Goal: Check status: Check status

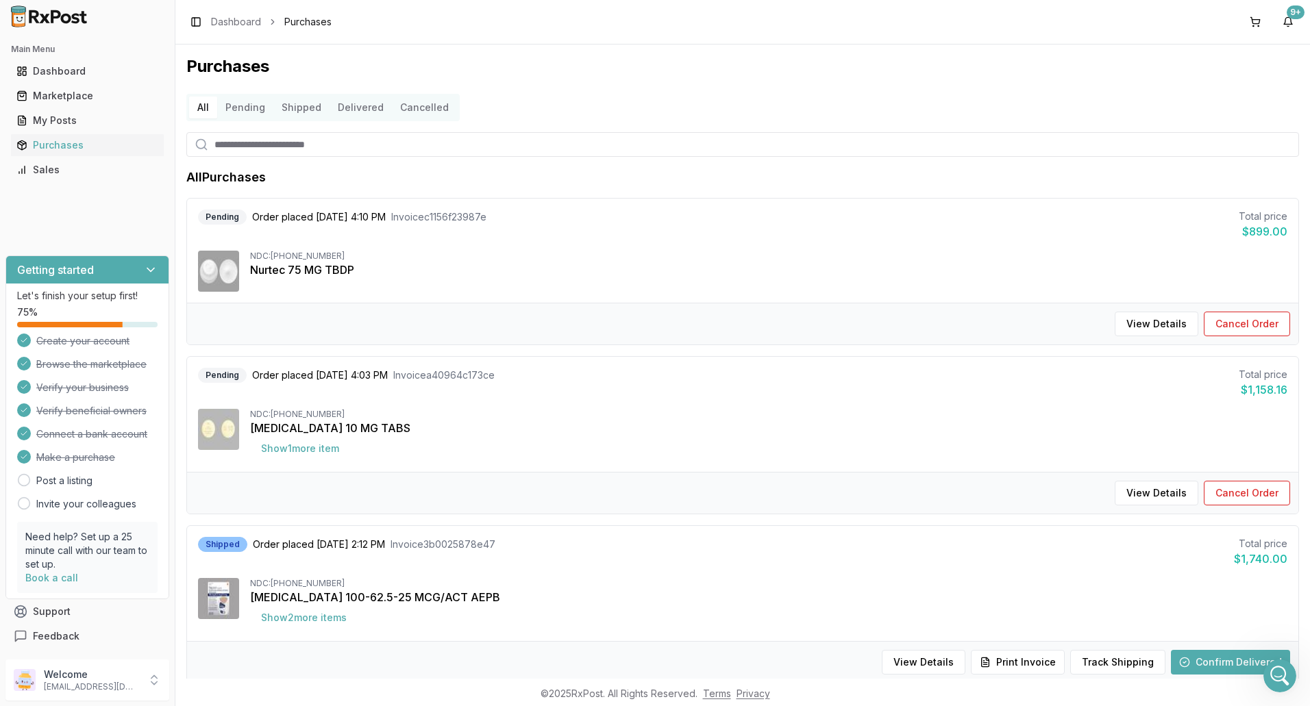
click at [250, 108] on button "Pending" at bounding box center [245, 108] width 56 height 22
click at [242, 106] on button "Pending" at bounding box center [245, 108] width 56 height 22
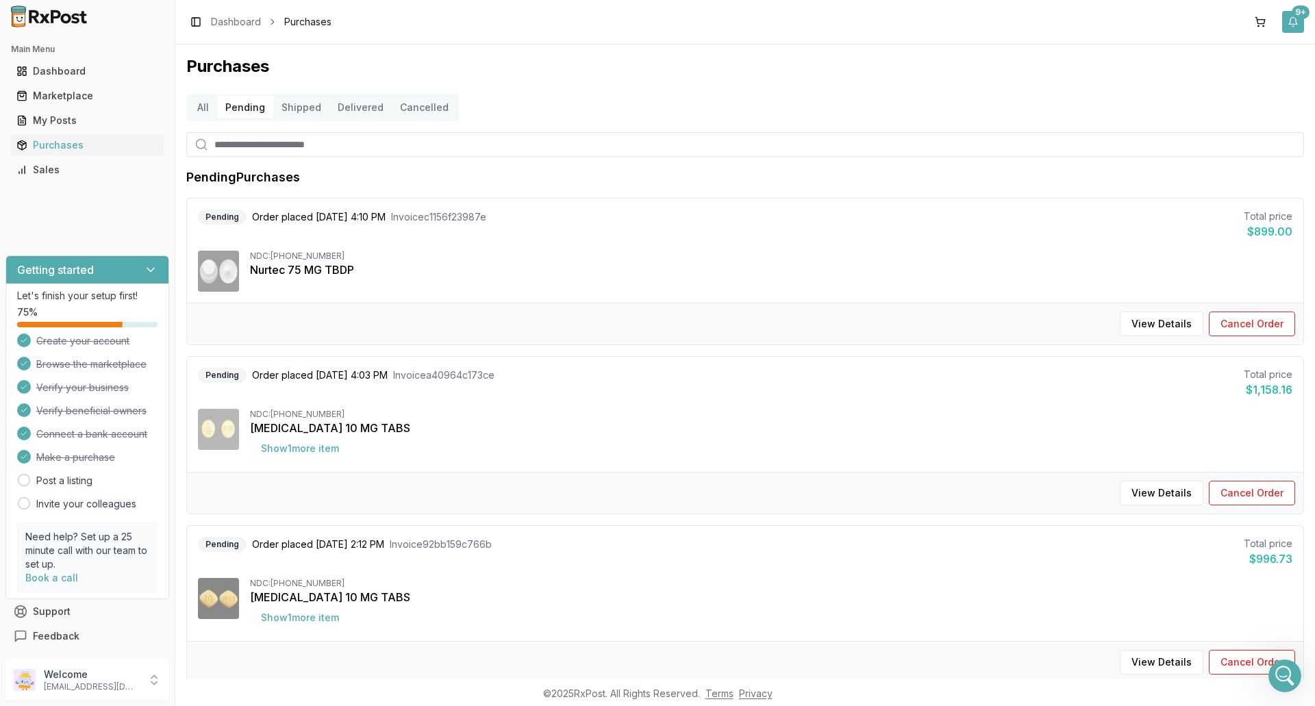
click at [1301, 14] on div "9+" at bounding box center [1301, 12] width 18 height 14
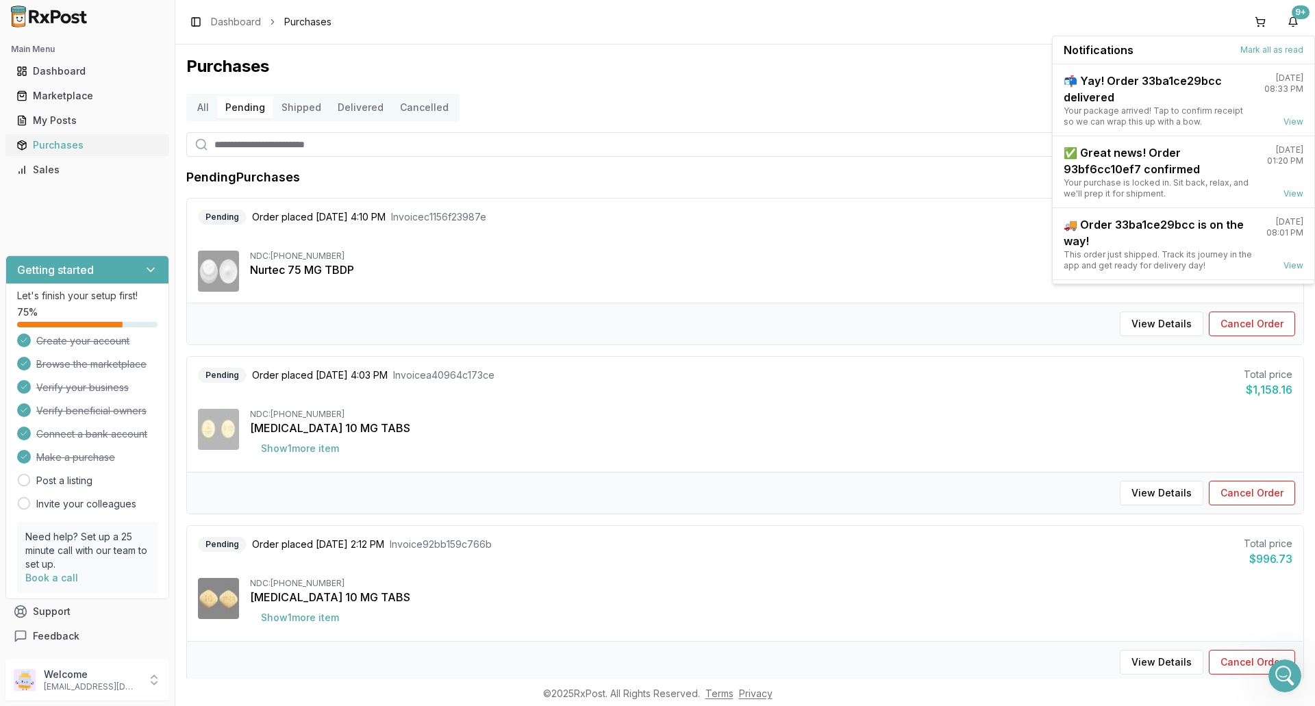
click at [69, 146] on div "Purchases" at bounding box center [87, 145] width 142 height 14
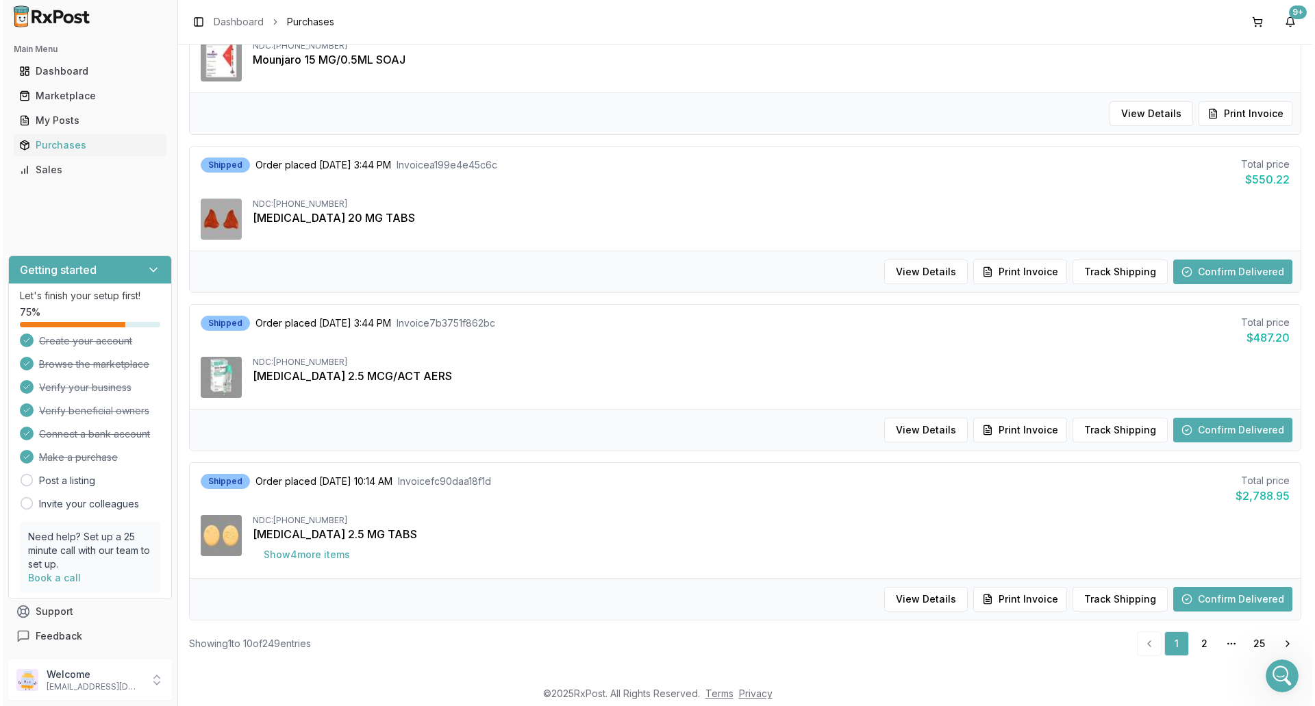
scroll to position [1203, 0]
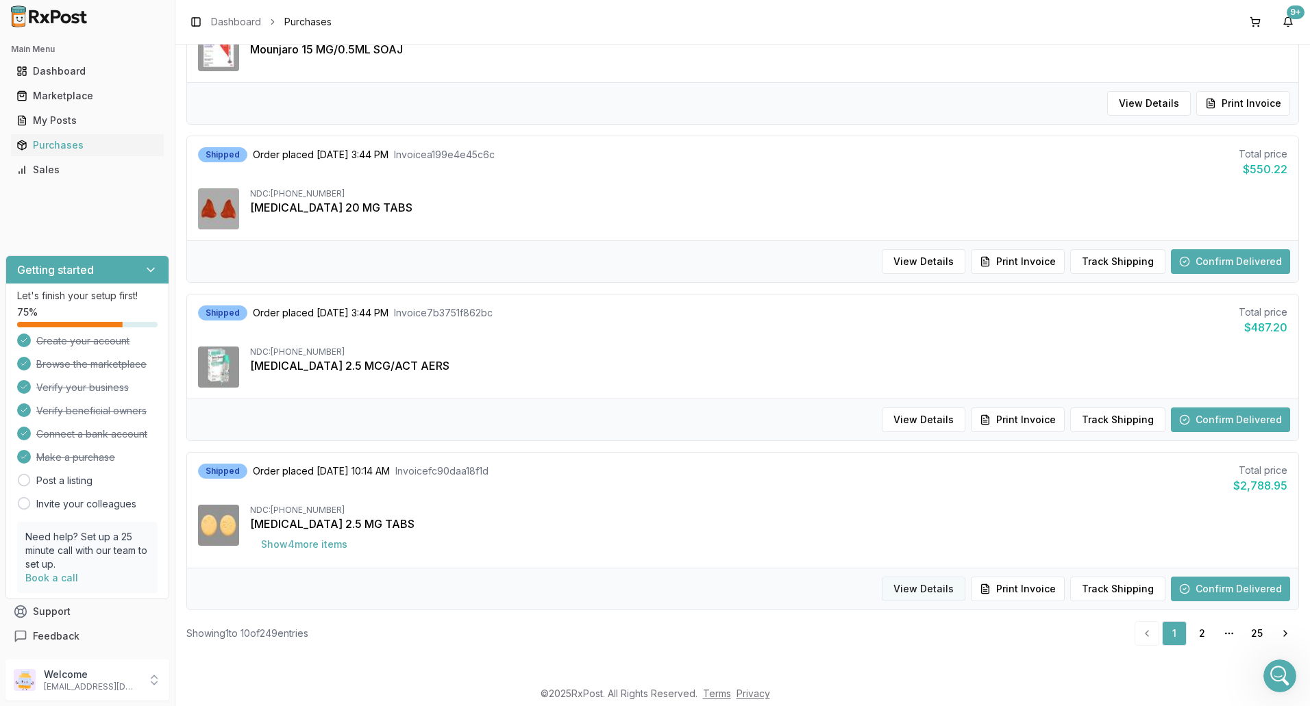
click at [934, 589] on button "View Details" at bounding box center [924, 589] width 84 height 25
